Goal: Transaction & Acquisition: Purchase product/service

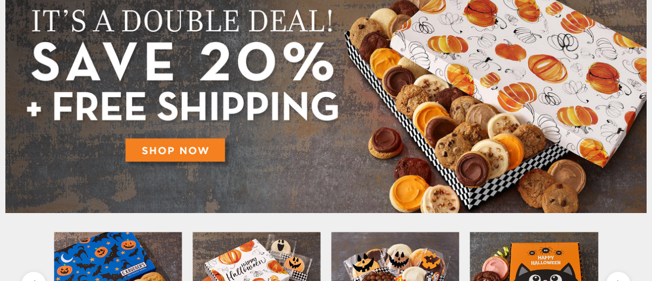
scroll to position [162, 0]
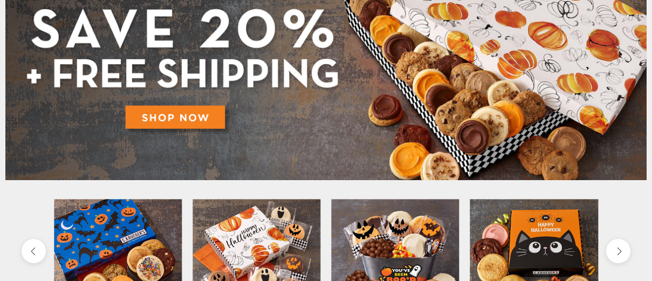
click at [210, 119] on img at bounding box center [325, 60] width 641 height 240
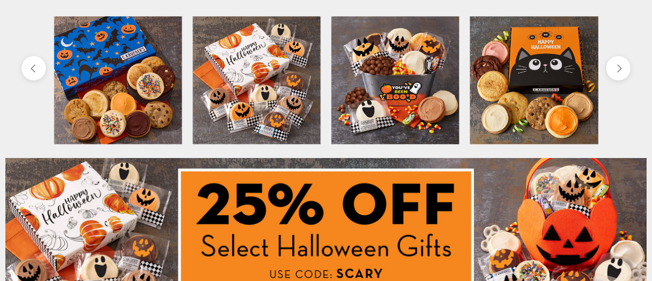
scroll to position [323, 0]
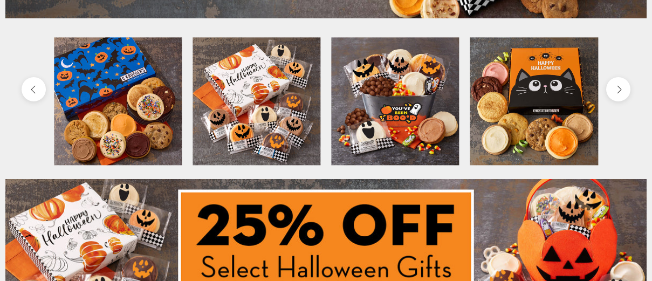
click at [404, 123] on img at bounding box center [395, 101] width 128 height 128
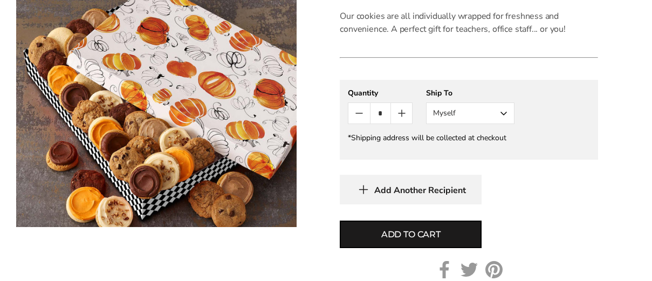
scroll to position [862, 0]
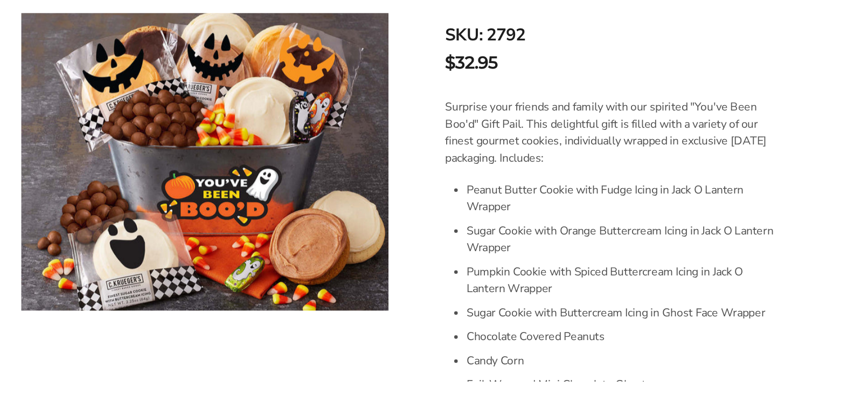
scroll to position [108, 0]
